Goal: Use online tool/utility: Utilize a website feature to perform a specific function

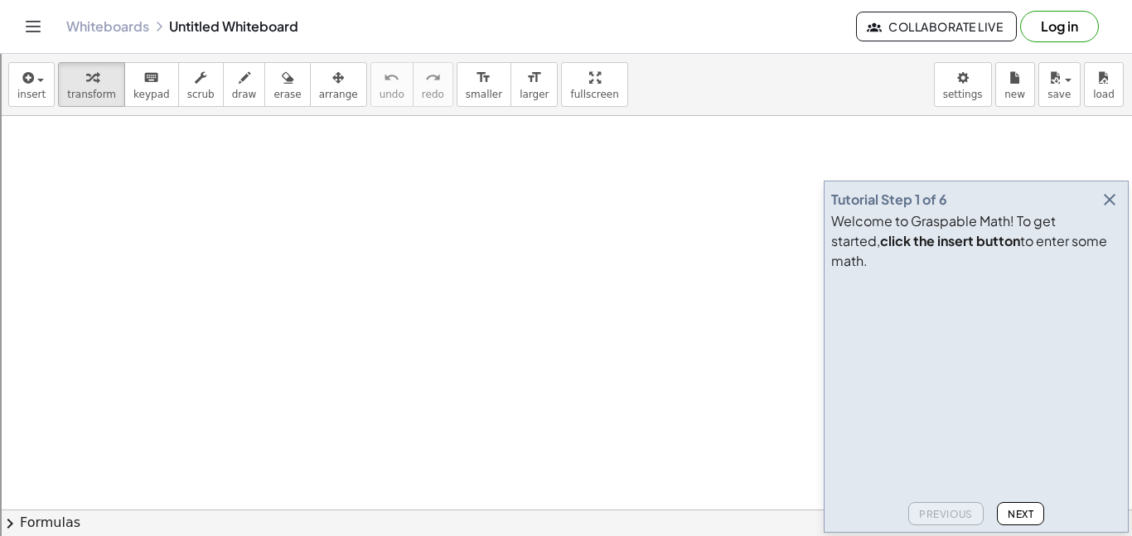
click at [1113, 210] on icon "button" at bounding box center [1109, 200] width 20 height 20
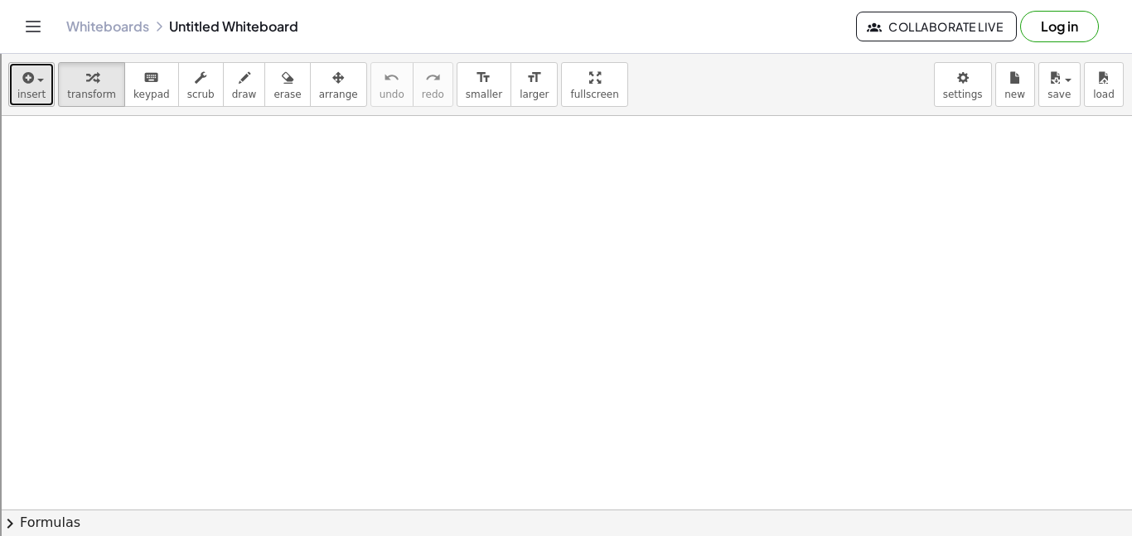
click at [26, 65] on button "insert" at bounding box center [31, 84] width 46 height 45
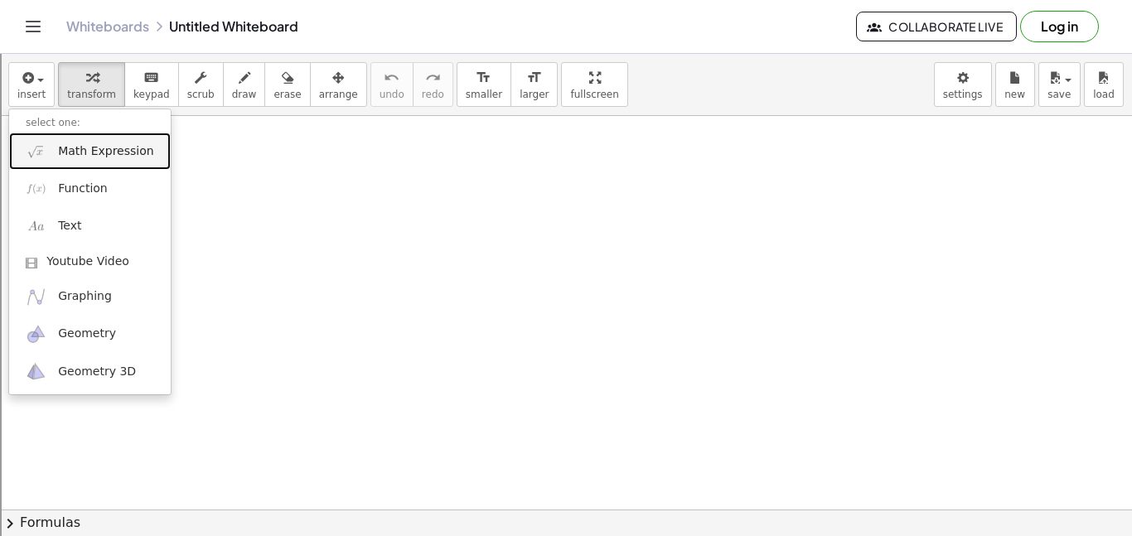
click at [94, 148] on span "Math Expression" at bounding box center [105, 151] width 95 height 17
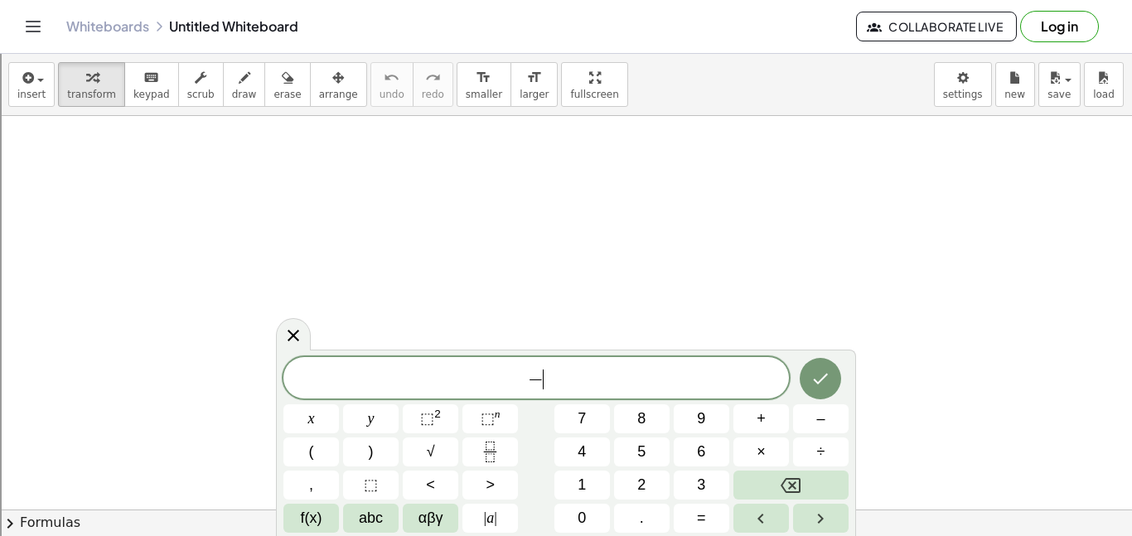
scroll to position [2, 0]
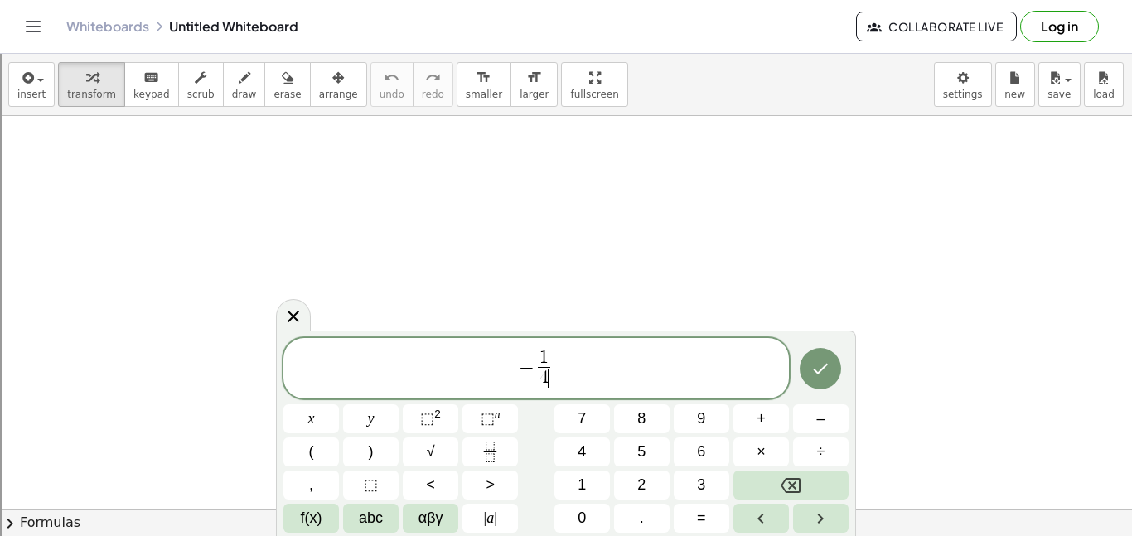
click at [584, 360] on span "− 1 4 ​ ​" at bounding box center [535, 370] width 505 height 44
click at [778, 456] on button "×" at bounding box center [760, 451] width 55 height 29
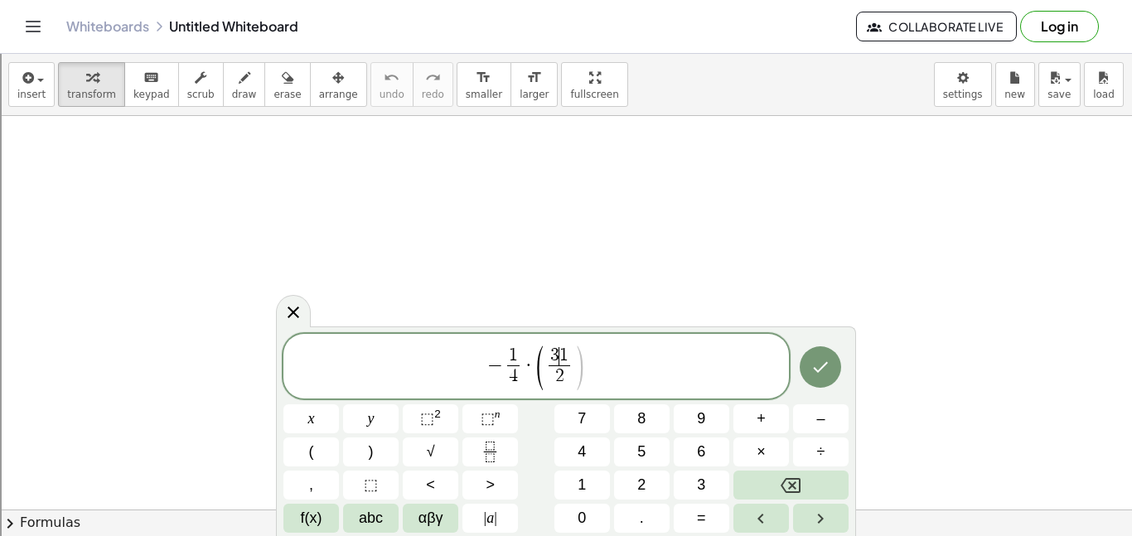
click at [559, 352] on span "1" at bounding box center [563, 355] width 9 height 18
click at [551, 369] on span "​ 1 2 ​" at bounding box center [559, 367] width 20 height 41
click at [551, 365] on span "​ 1 2 ​" at bounding box center [559, 367] width 20 height 41
click at [548, 369] on span "( ​ 1 2 ​ )" at bounding box center [558, 367] width 41 height 44
click at [576, 367] on span ")" at bounding box center [579, 368] width 12 height 49
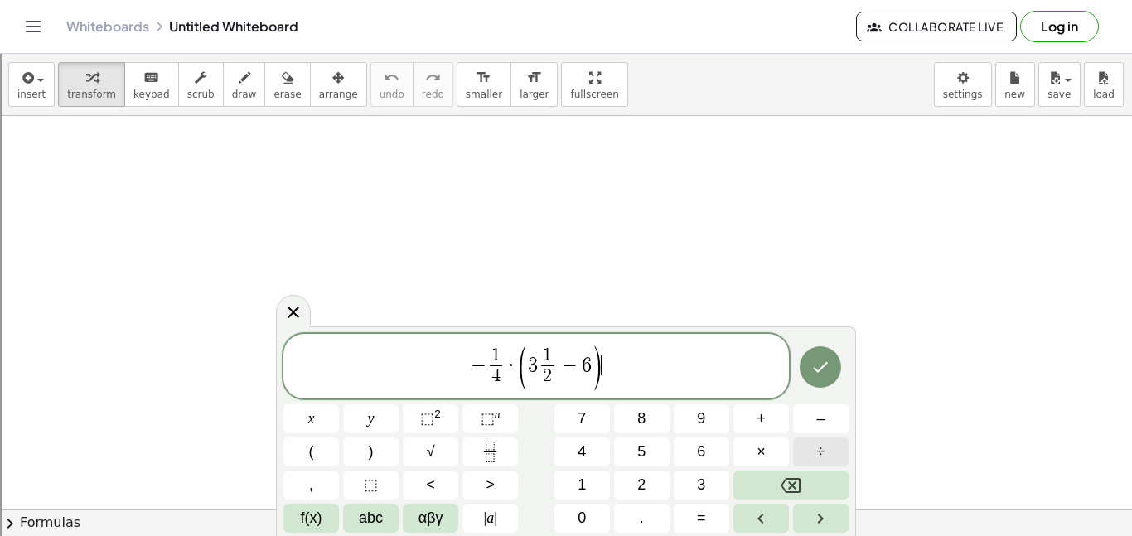
click at [817, 455] on span "÷" at bounding box center [821, 452] width 8 height 22
click at [826, 377] on button "Done" at bounding box center [819, 366] width 41 height 41
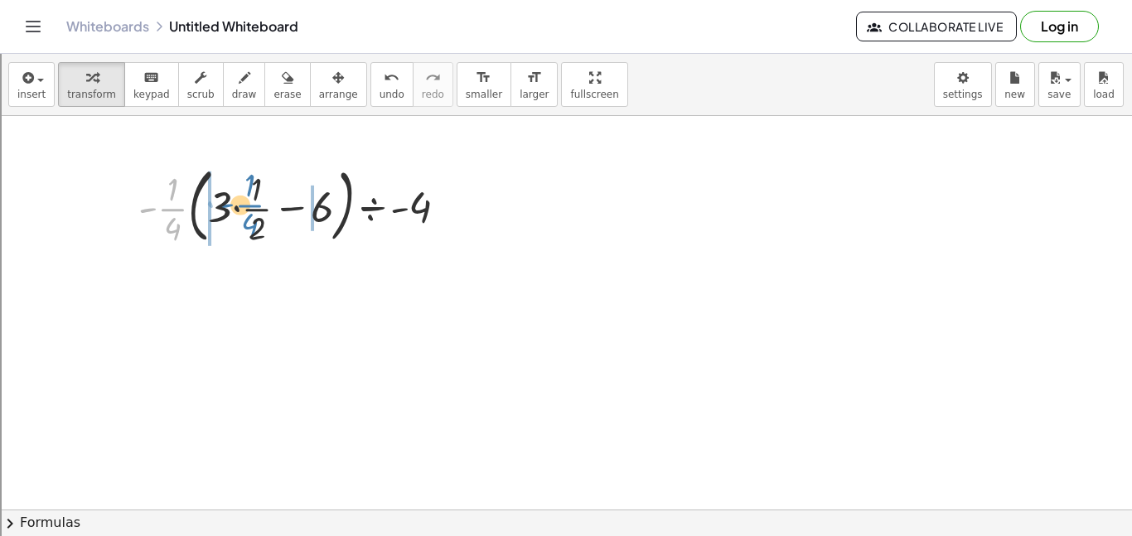
drag, startPoint x: 174, startPoint y: 210, endPoint x: 250, endPoint y: 206, distance: 76.3
click at [250, 206] on div at bounding box center [299, 204] width 339 height 89
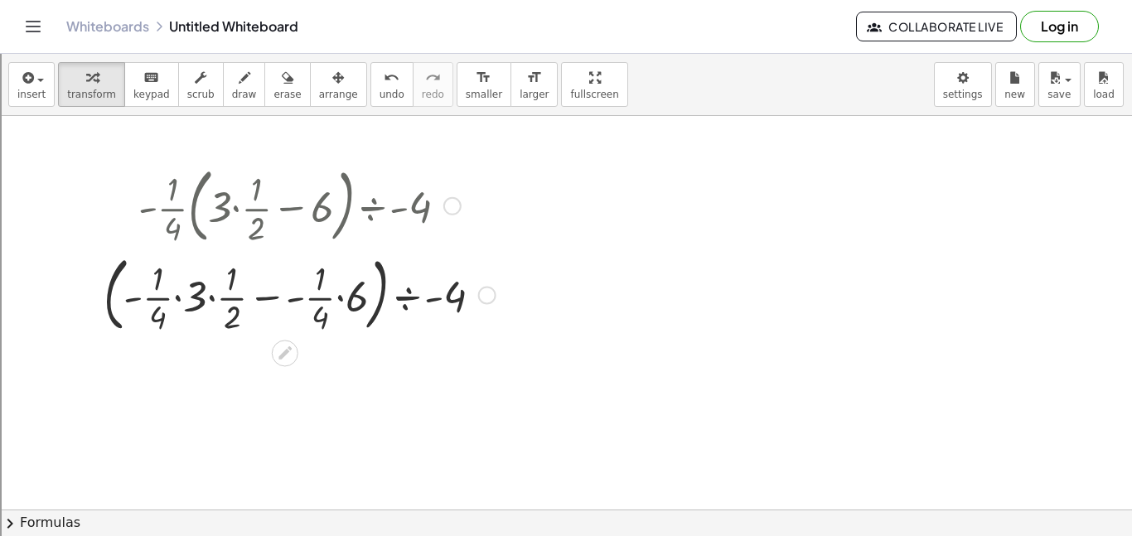
click at [177, 300] on div at bounding box center [299, 293] width 408 height 89
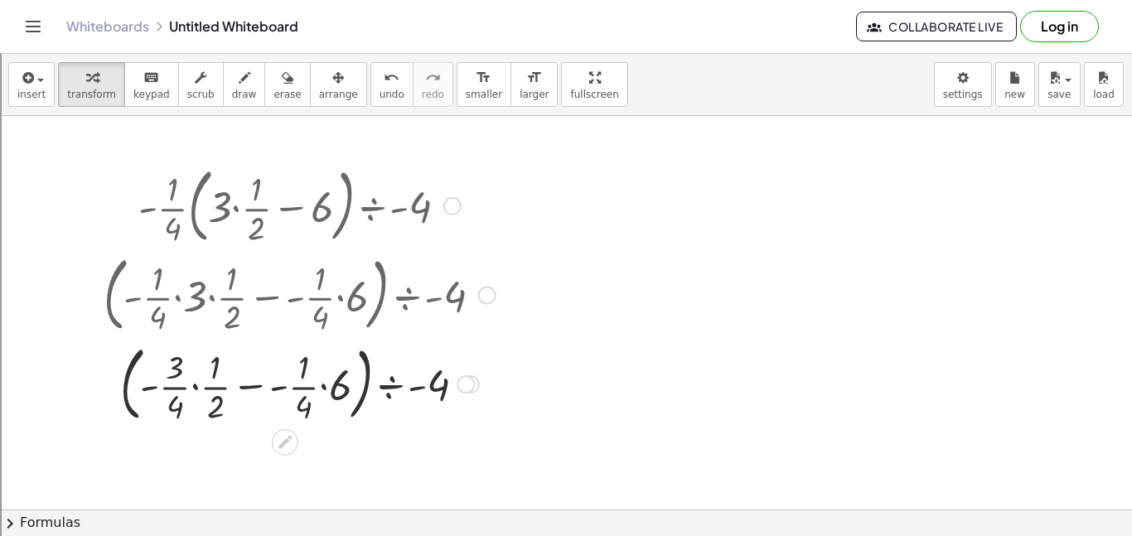
click at [192, 388] on div at bounding box center [299, 382] width 408 height 89
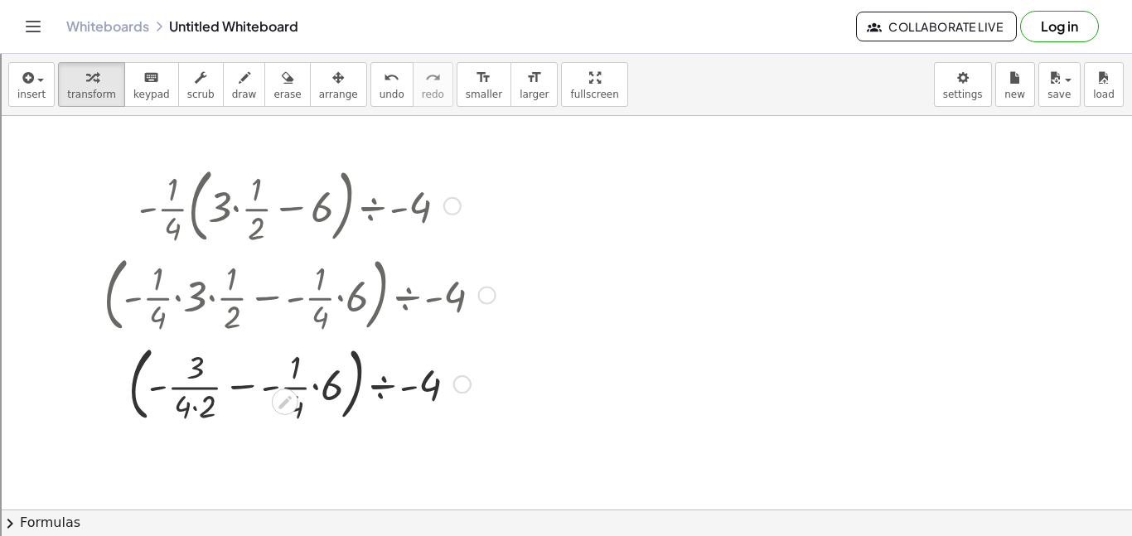
click at [192, 410] on div at bounding box center [299, 382] width 408 height 89
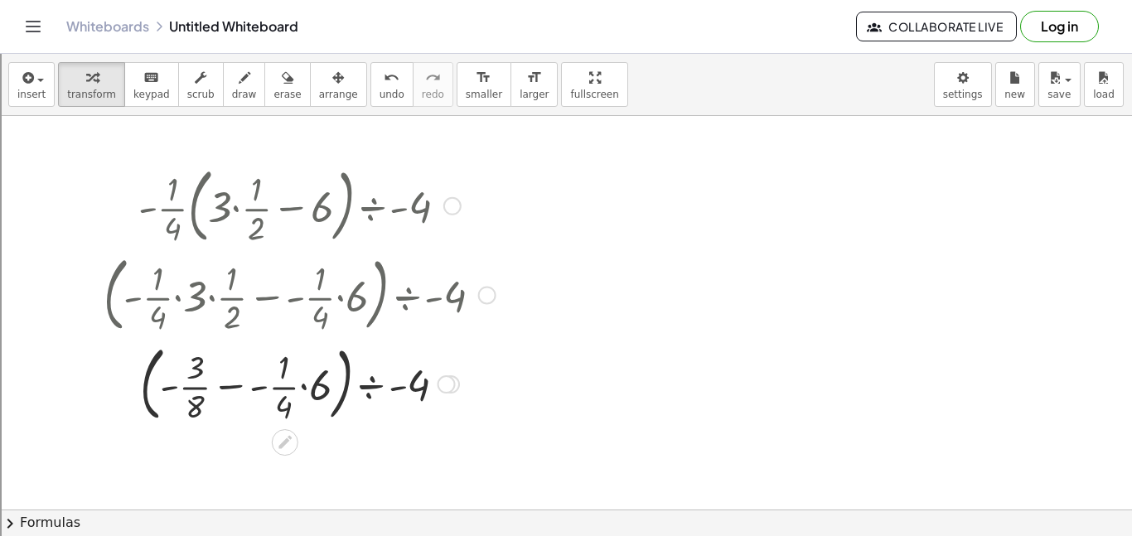
click at [304, 389] on div at bounding box center [299, 382] width 408 height 89
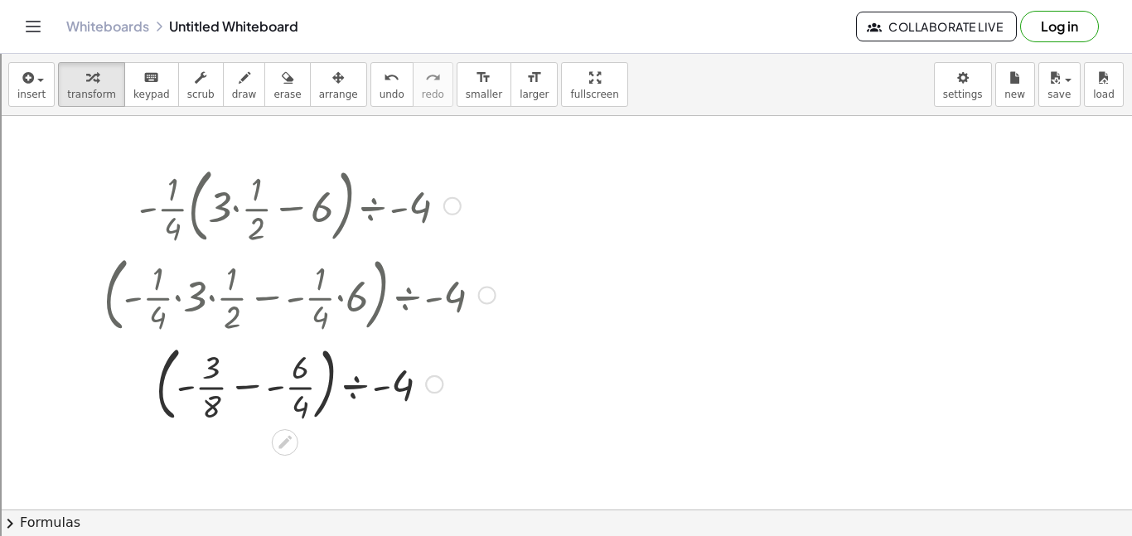
click at [269, 396] on div at bounding box center [299, 382] width 408 height 89
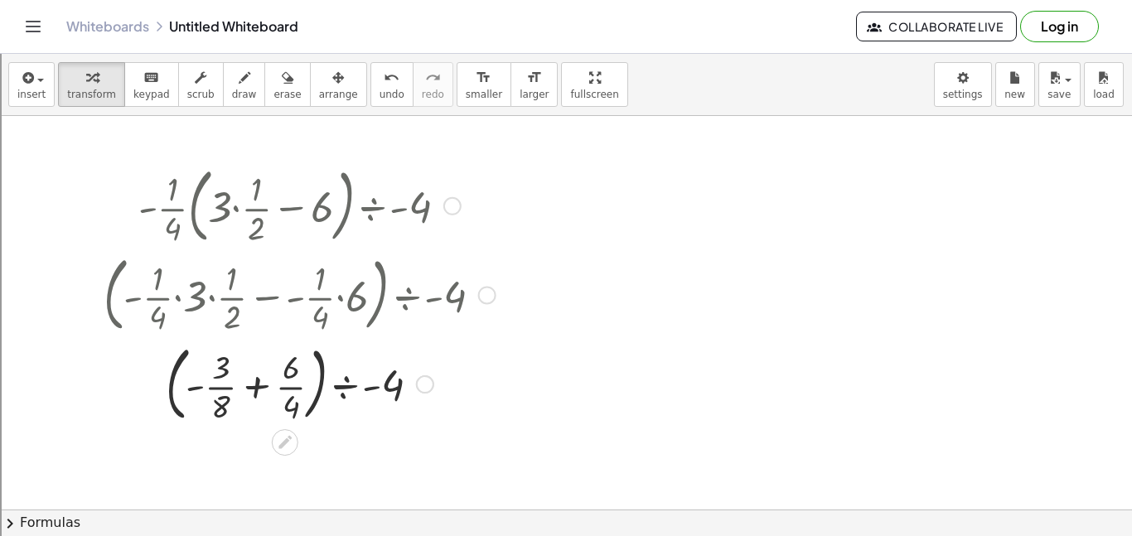
click at [255, 390] on div at bounding box center [299, 382] width 408 height 89
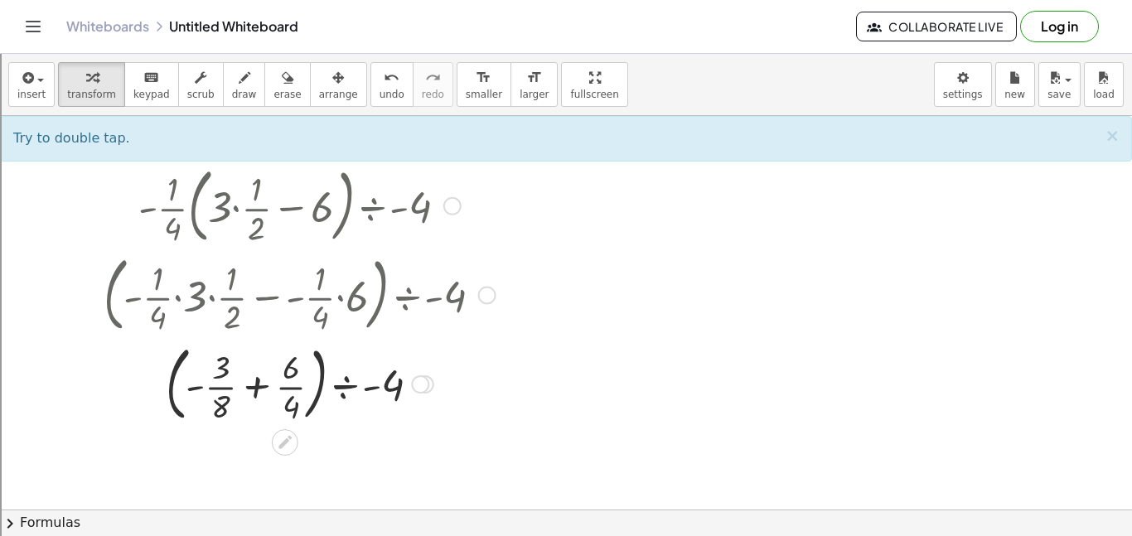
click at [253, 392] on div at bounding box center [299, 382] width 408 height 89
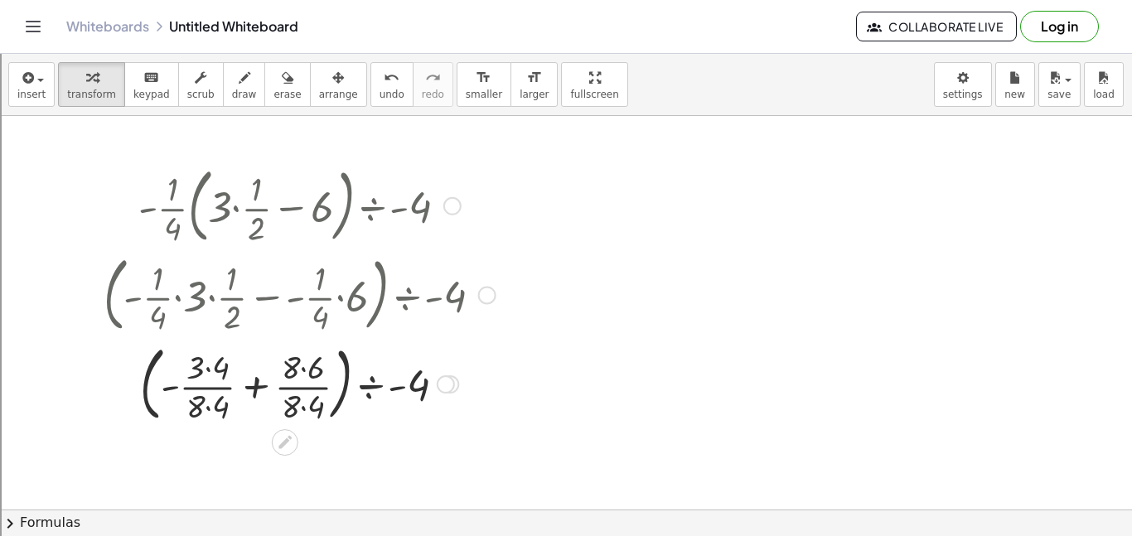
click at [206, 368] on div at bounding box center [299, 382] width 408 height 89
click at [209, 405] on div at bounding box center [299, 382] width 408 height 89
click at [297, 372] on div at bounding box center [299, 382] width 408 height 89
click at [302, 405] on div at bounding box center [299, 382] width 408 height 89
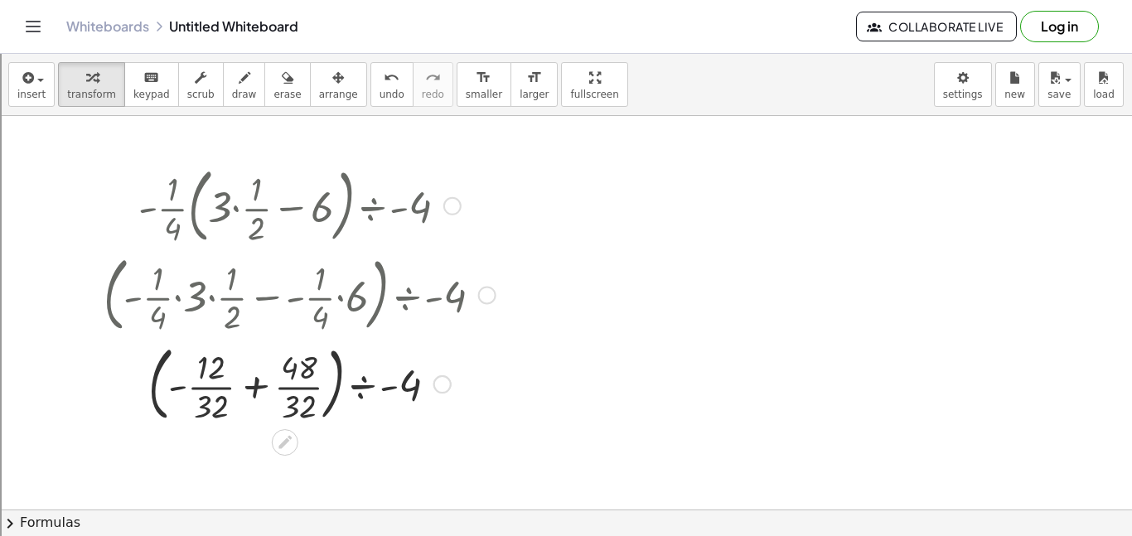
click at [256, 389] on div at bounding box center [299, 382] width 408 height 89
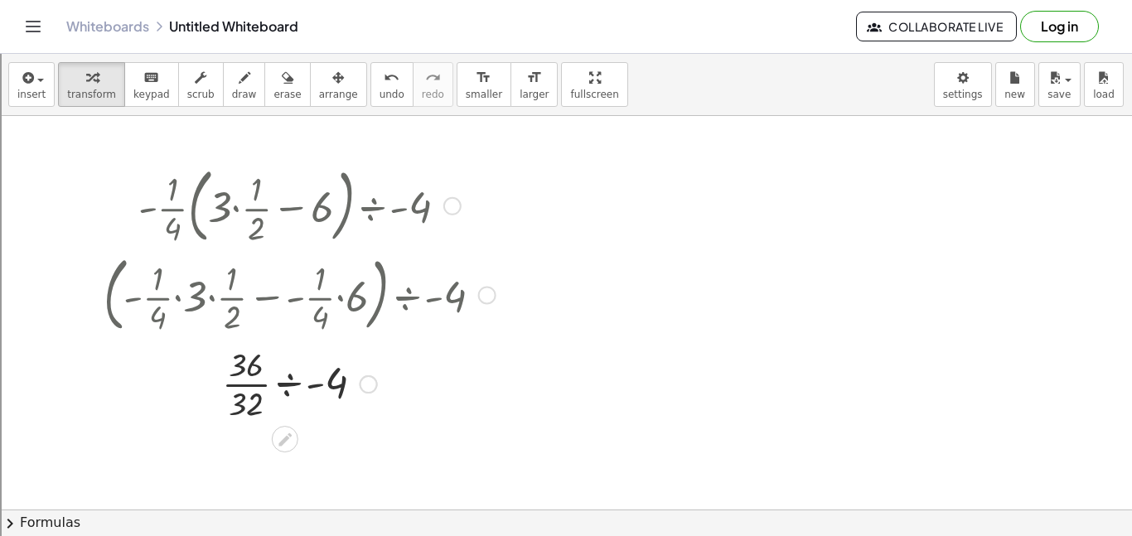
click at [283, 380] on div at bounding box center [299, 382] width 408 height 83
click at [287, 466] on div at bounding box center [299, 465] width 408 height 83
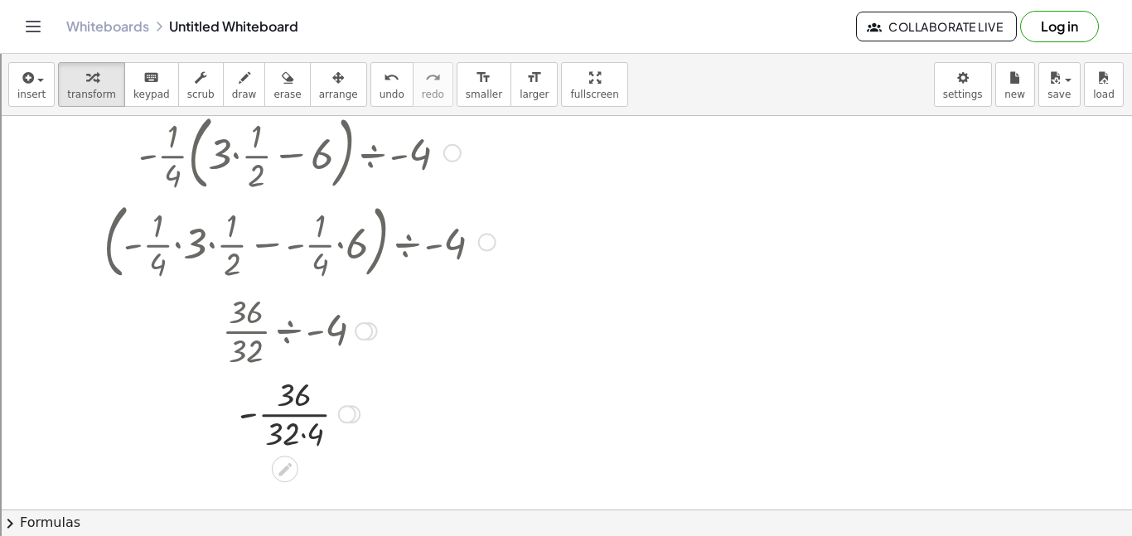
scroll to position [79, 0]
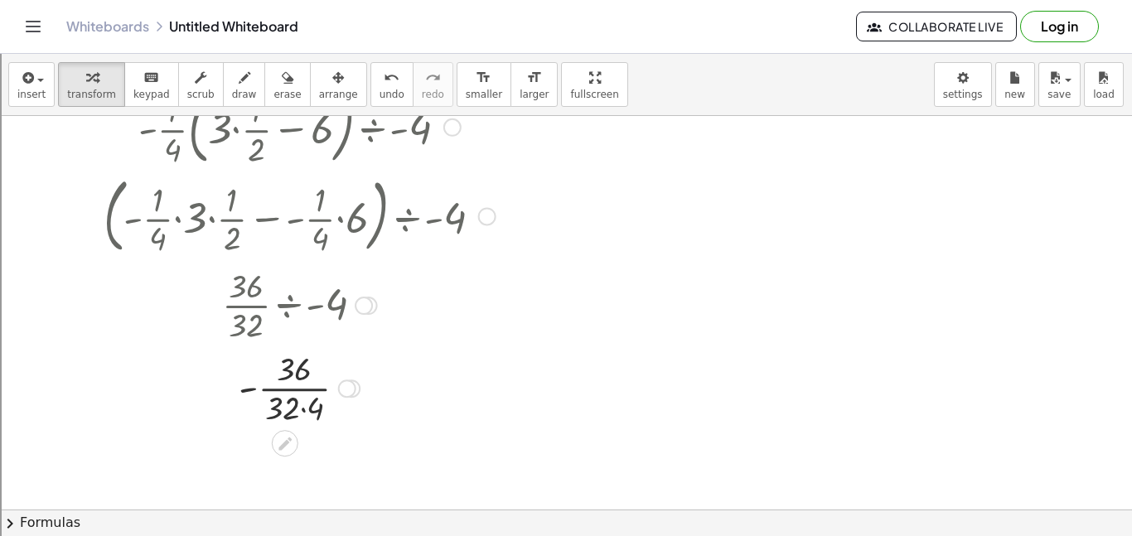
click at [303, 408] on div at bounding box center [299, 386] width 408 height 83
